Goal: Transaction & Acquisition: Purchase product/service

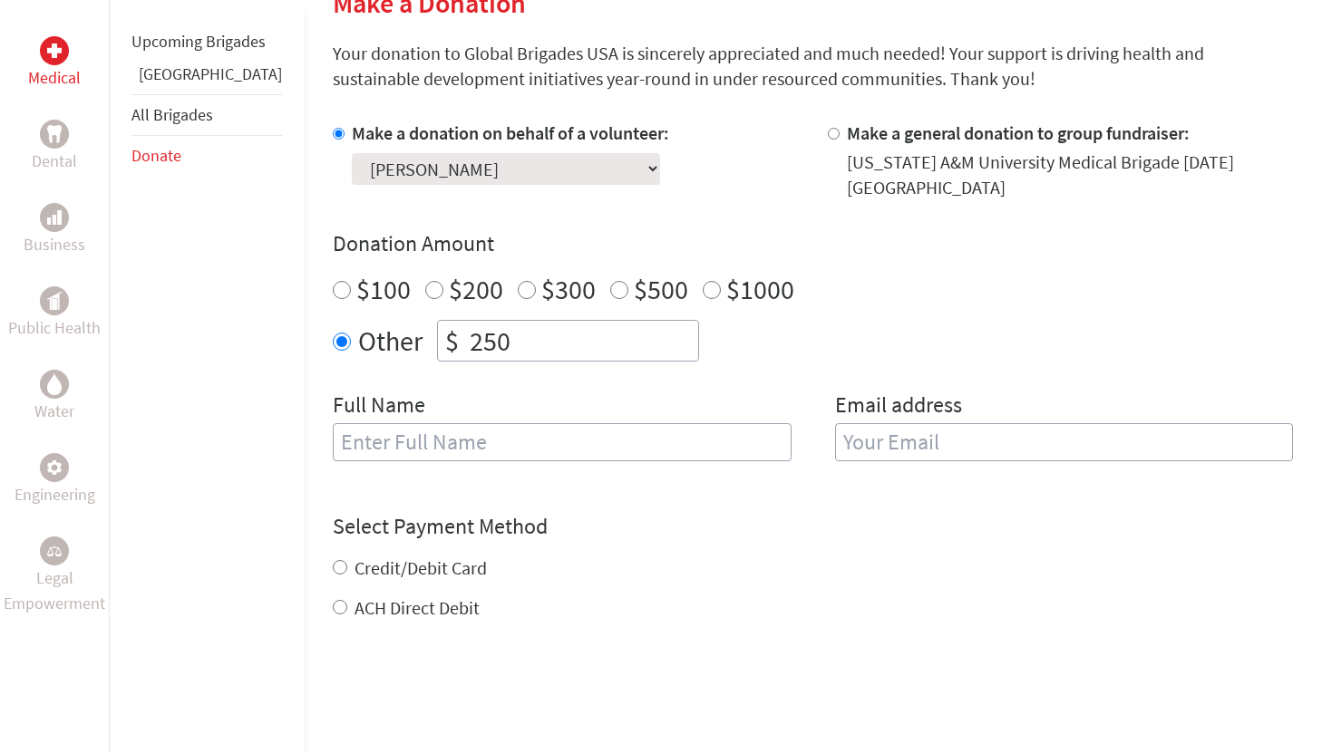
scroll to position [468, 0]
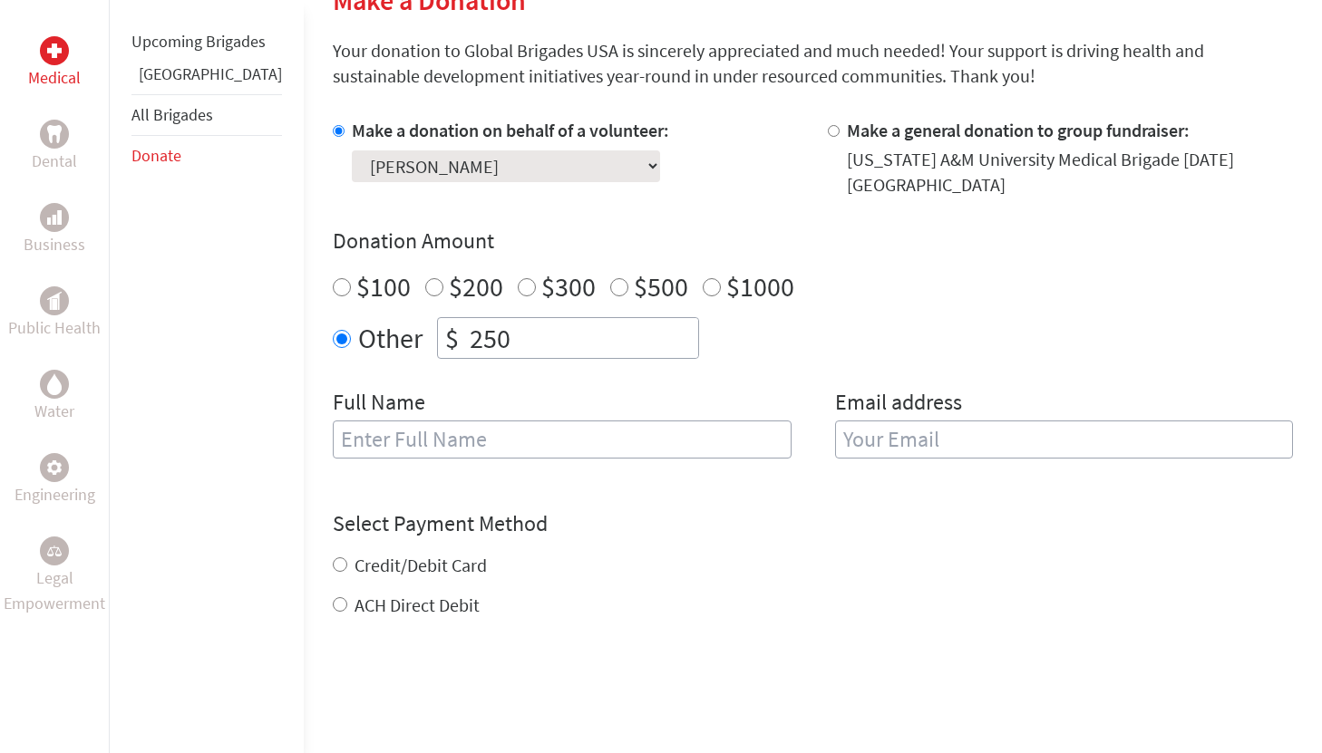
click at [449, 440] on input "text" at bounding box center [562, 440] width 459 height 38
type input "[PERSON_NAME]"
type input "[EMAIL_ADDRESS][DOMAIN_NAME]"
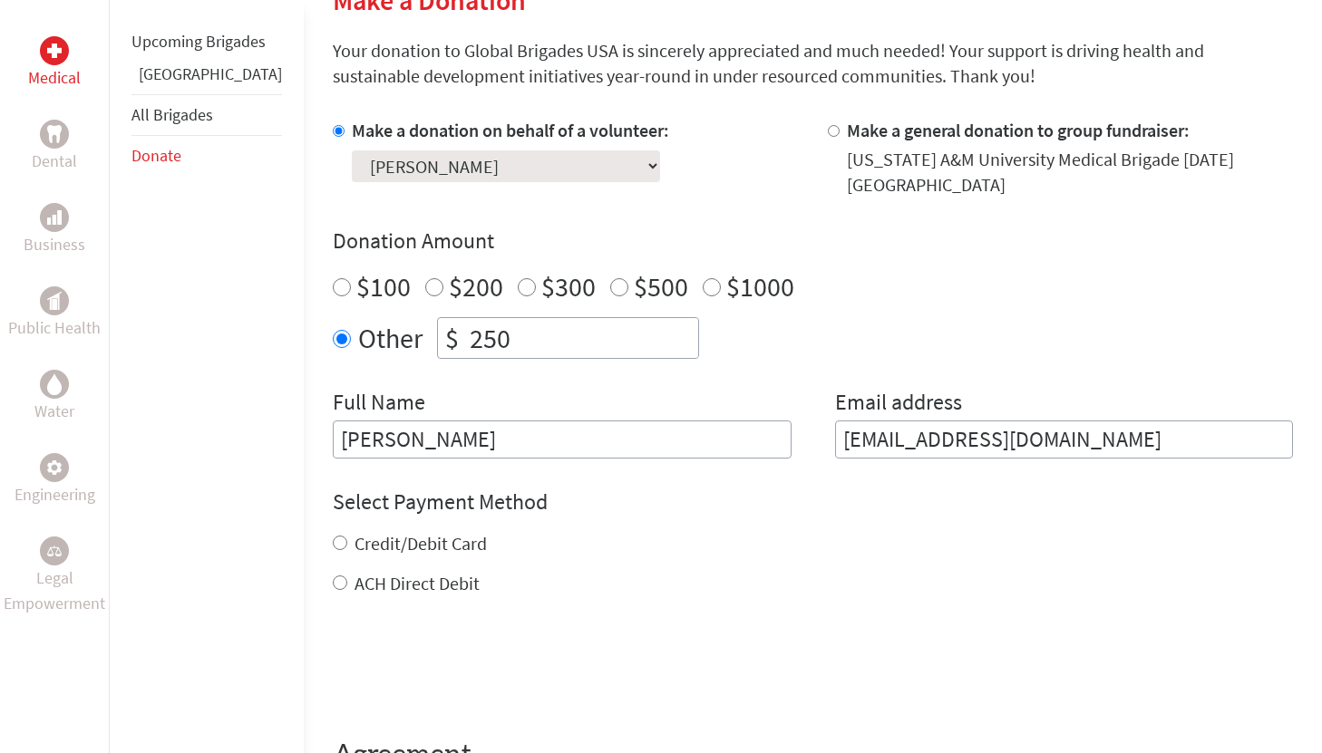
click at [409, 510] on div "Select Payment Method NOTE: American Express is not accepted. Please proceed no…" at bounding box center [813, 542] width 960 height 109
click at [396, 532] on label "Credit/Debit Card" at bounding box center [420, 543] width 132 height 23
click at [347, 536] on input "Credit/Debit Card" at bounding box center [340, 543] width 15 height 15
radio input "true"
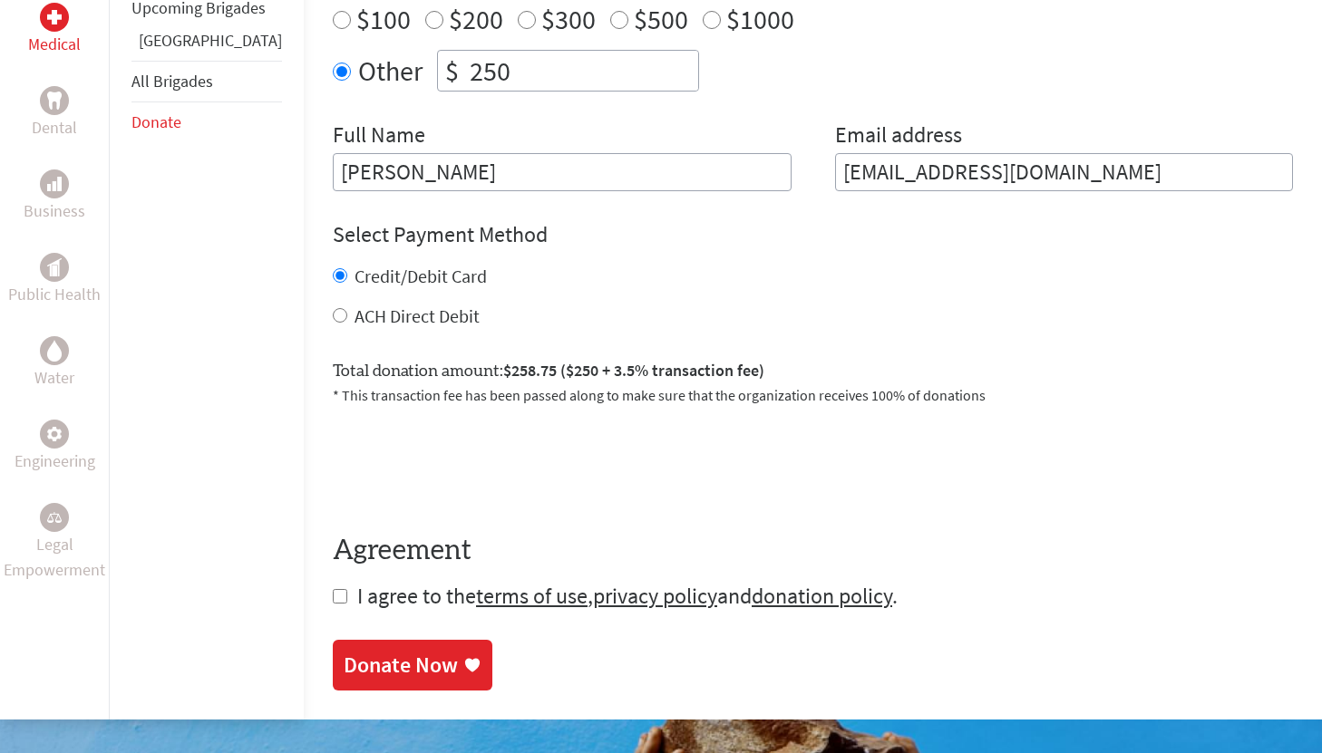
scroll to position [828, 0]
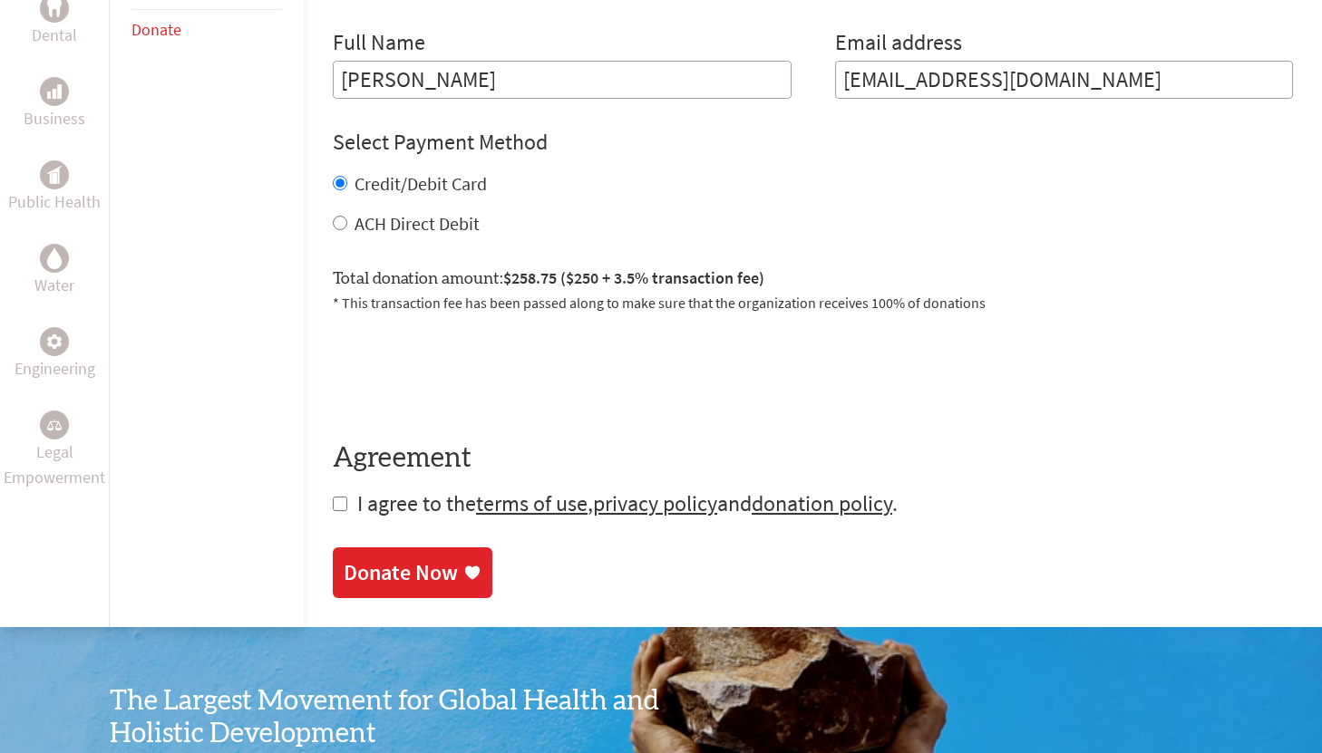
click at [333, 497] on input "checkbox" at bounding box center [340, 504] width 15 height 15
checkbox input "true"
click at [370, 560] on div "Donate Now" at bounding box center [401, 574] width 114 height 29
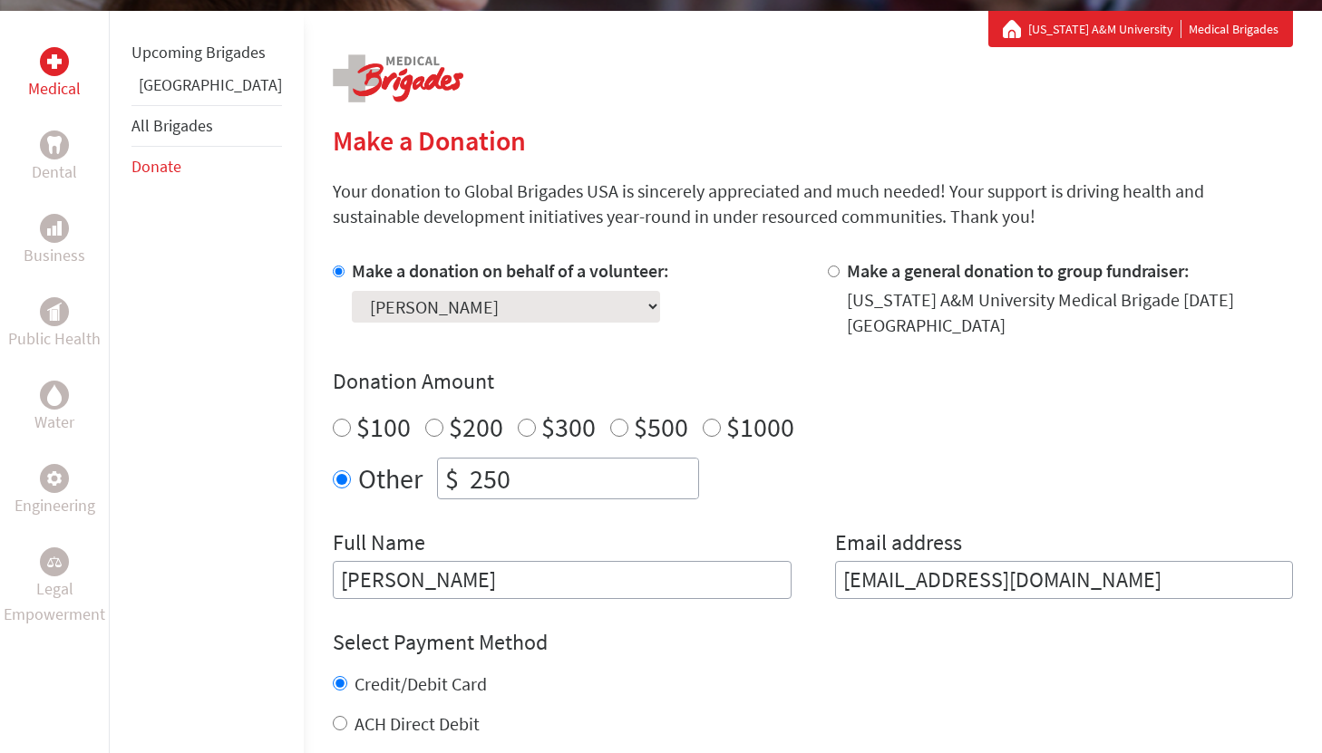
scroll to position [882, 0]
